Goal: Transaction & Acquisition: Purchase product/service

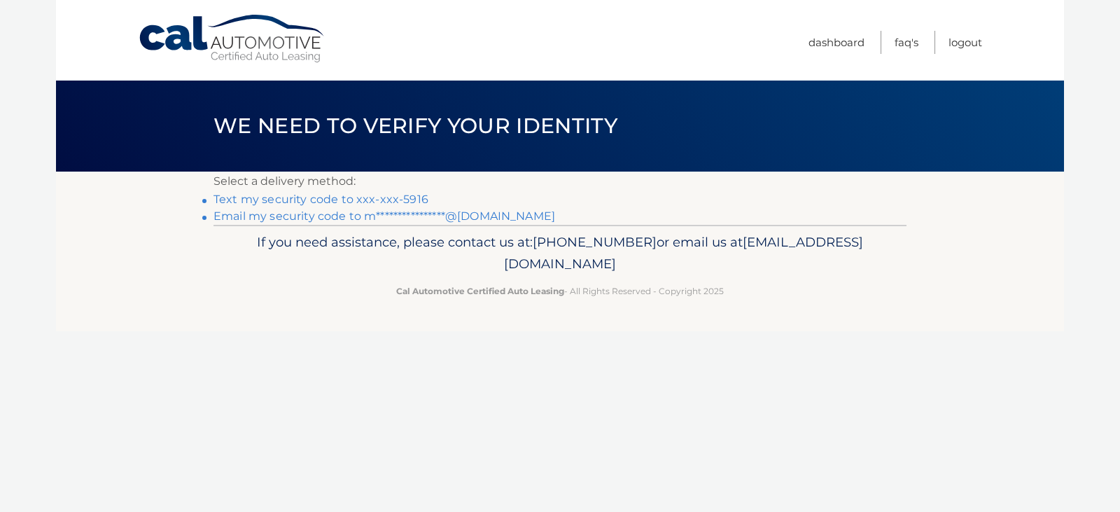
click at [316, 201] on link "Text my security code to xxx-xxx-5916" at bounding box center [321, 199] width 215 height 13
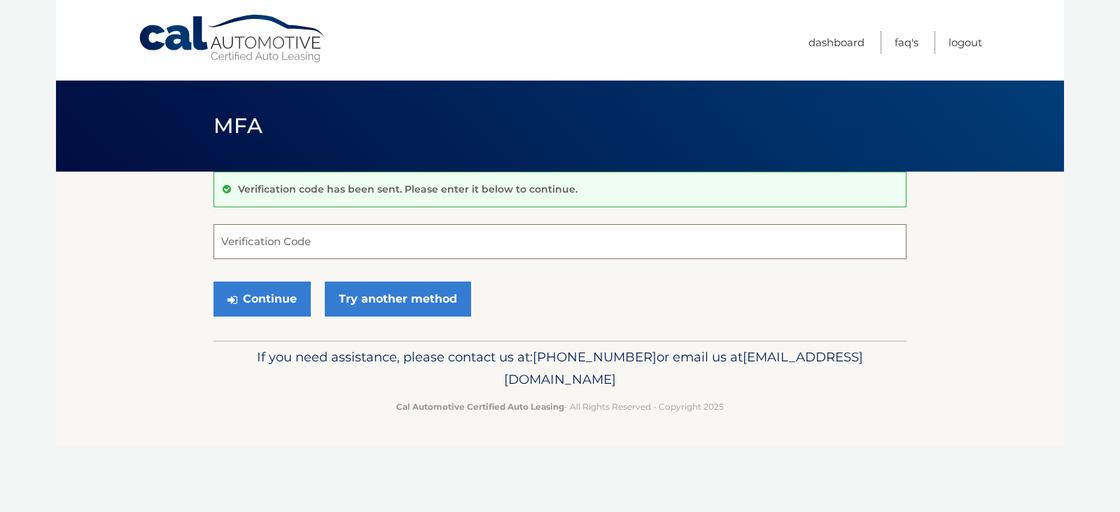
click at [283, 249] on input "Verification Code" at bounding box center [560, 241] width 693 height 35
type input "016401"
click at [278, 297] on button "Continue" at bounding box center [262, 298] width 97 height 35
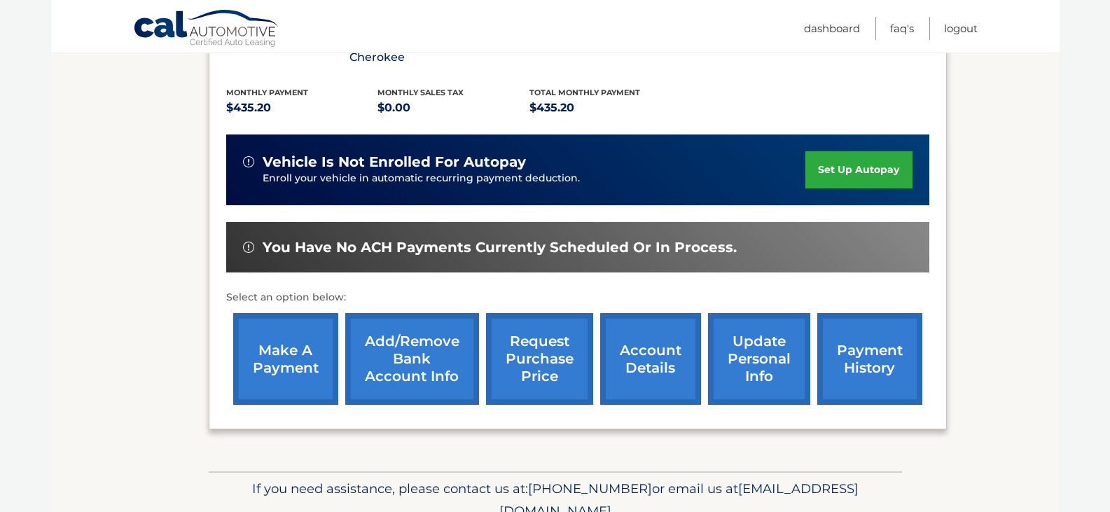
scroll to position [295, 0]
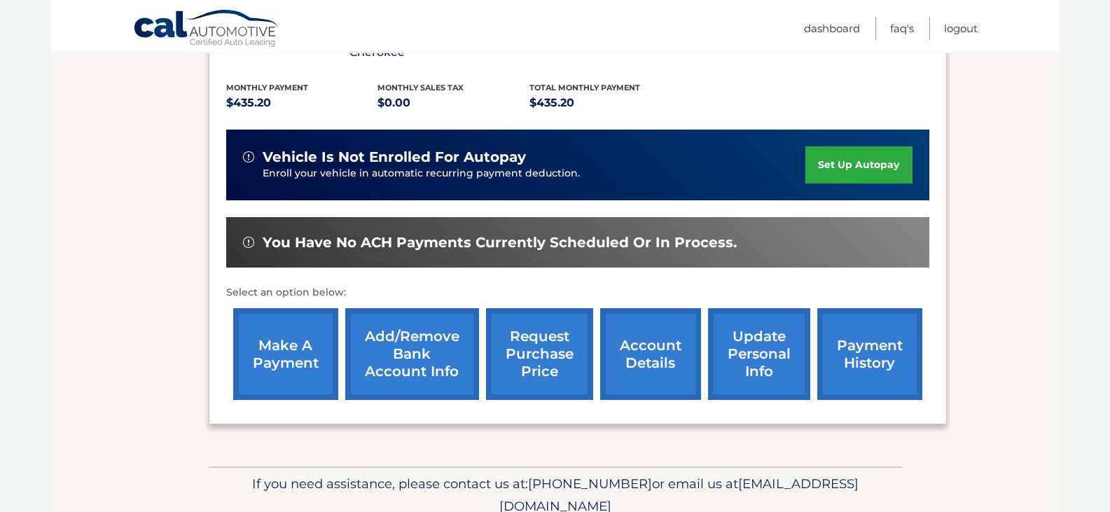
click at [285, 370] on link "make a payment" at bounding box center [285, 354] width 105 height 92
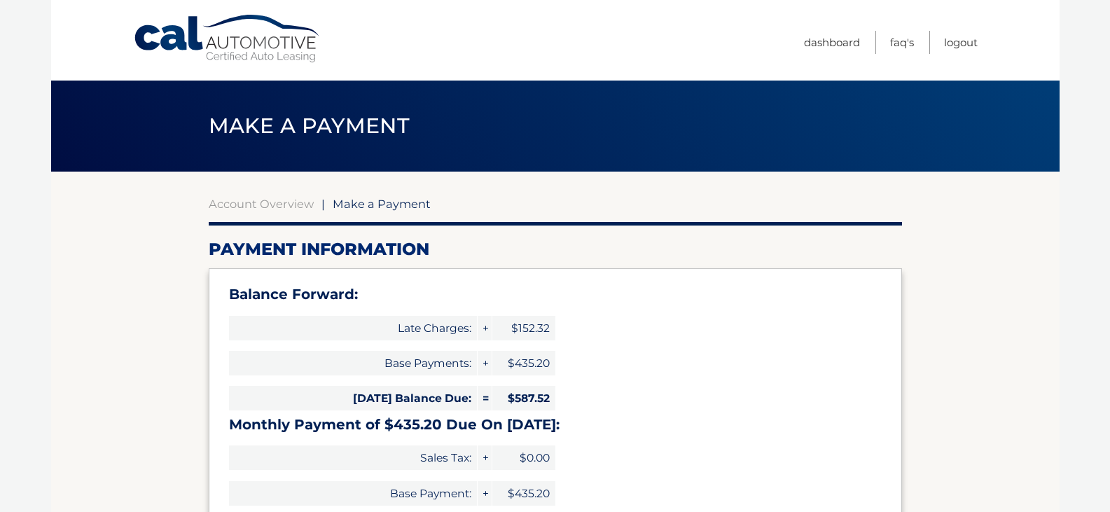
select select "YTE4ZDBjYmEtZGQyNy00MTE2LTgwOTgtYTcxZjE1Y2YzMTMw"
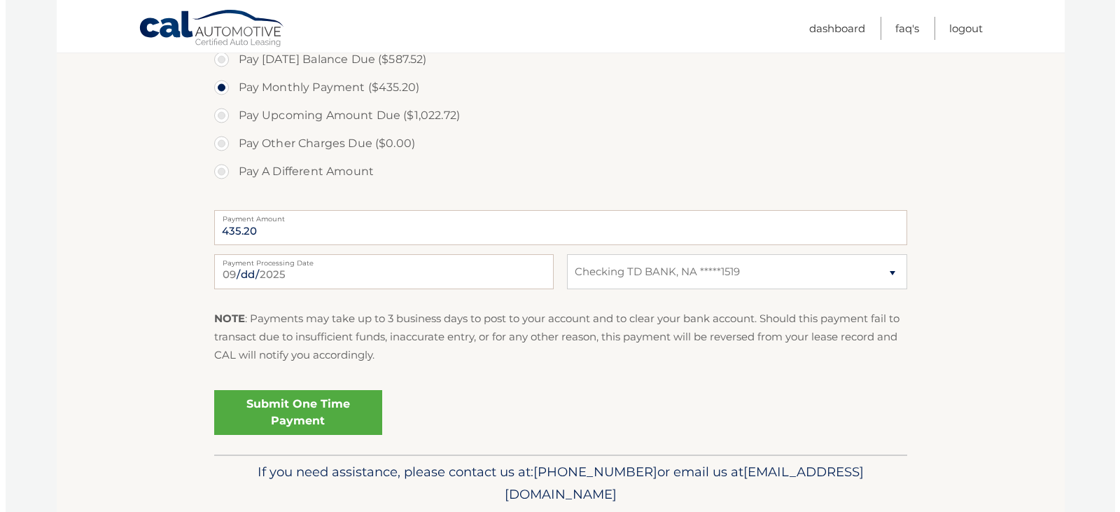
scroll to position [538, 0]
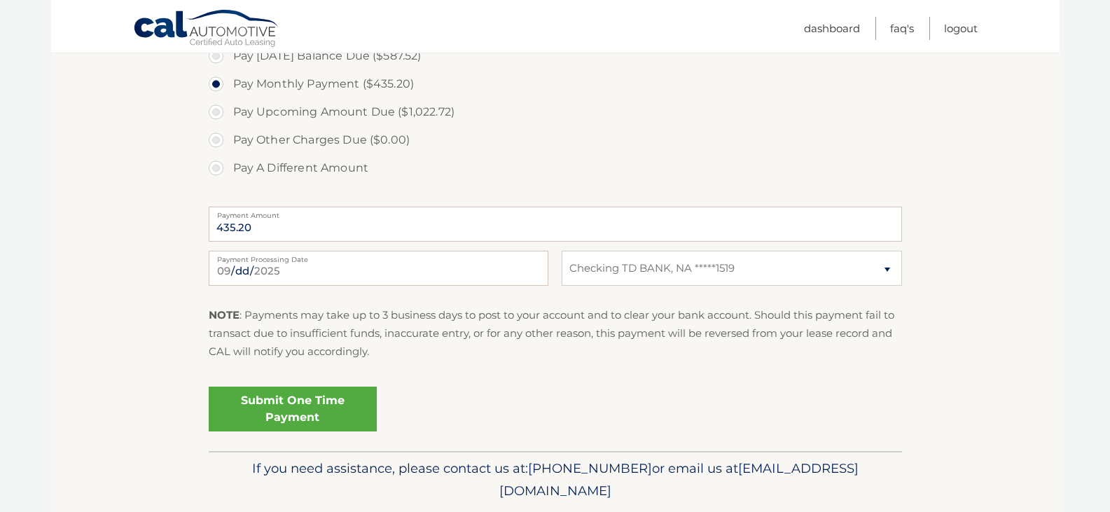
click at [298, 402] on link "Submit One Time Payment" at bounding box center [293, 408] width 168 height 45
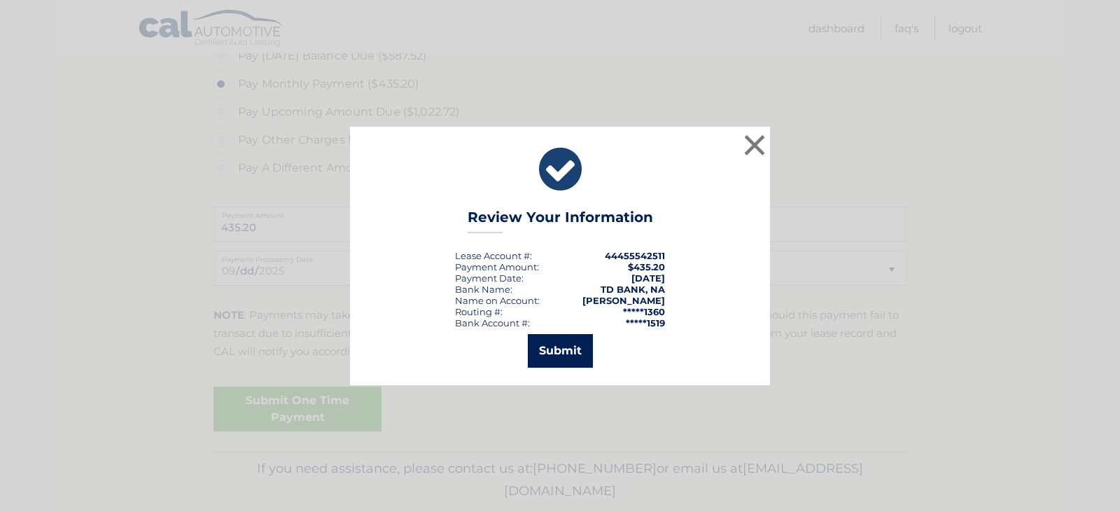
click at [555, 356] on button "Submit" at bounding box center [560, 351] width 65 height 34
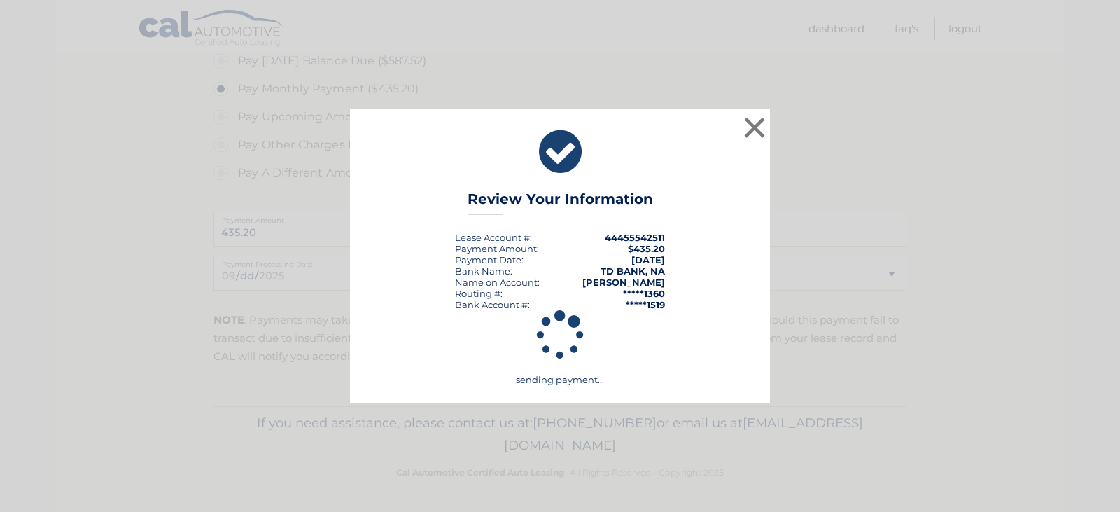
scroll to position [533, 0]
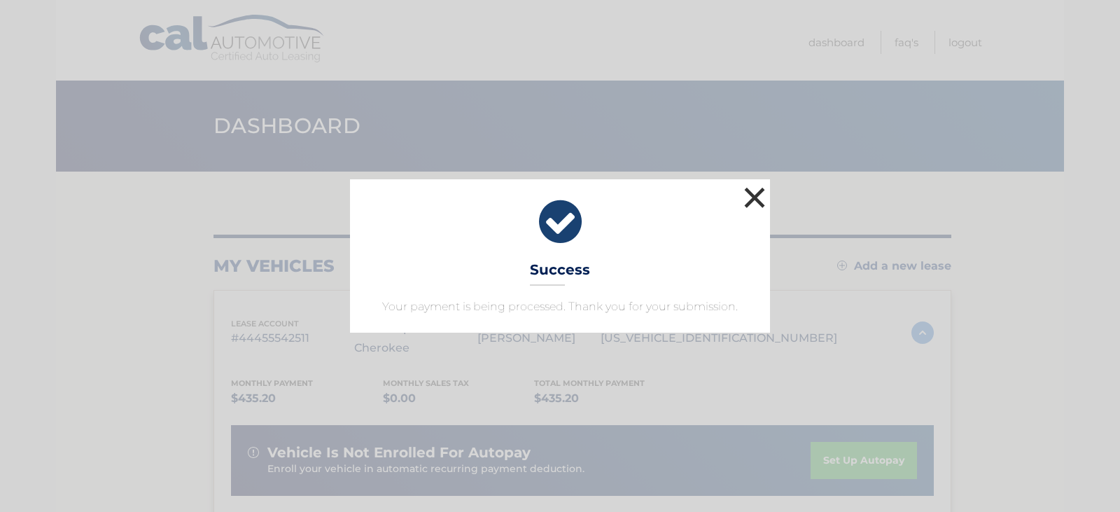
click at [759, 202] on button "×" at bounding box center [755, 197] width 28 height 28
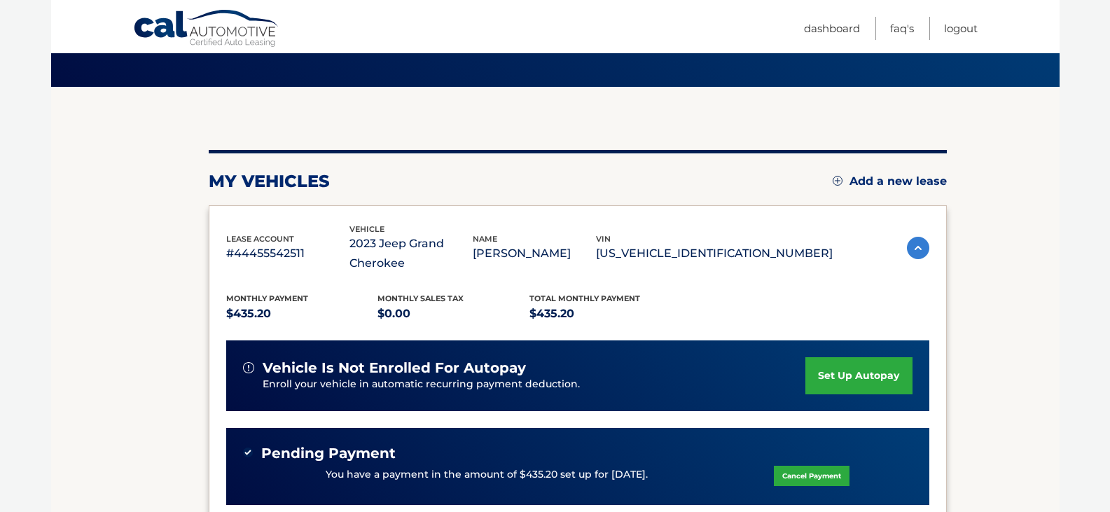
scroll to position [84, 0]
